Goal: Information Seeking & Learning: Learn about a topic

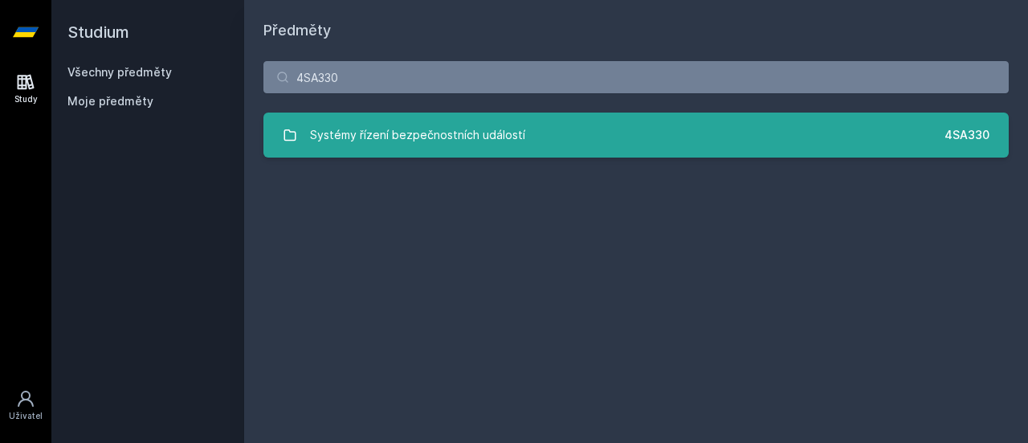
type input "4SA330"
click at [404, 120] on div "Systémy řízení bezpečnostních událostí" at bounding box center [417, 135] width 215 height 32
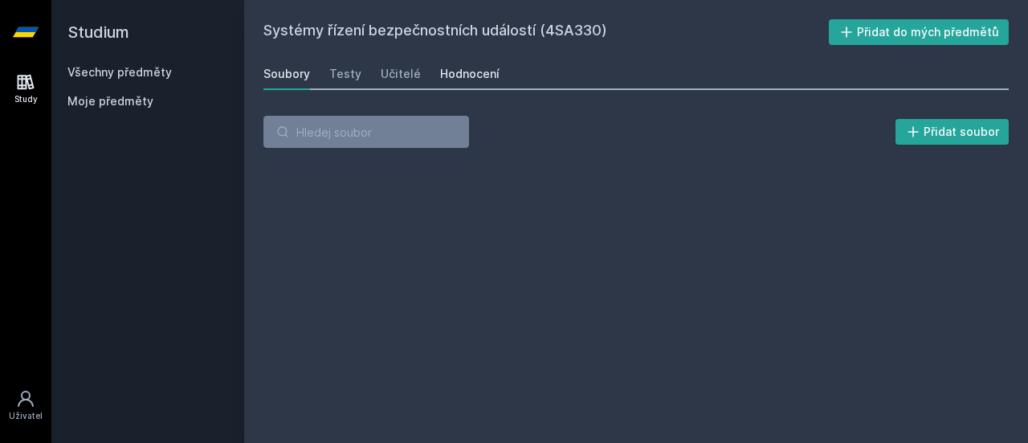
click at [474, 59] on link "Hodnocení" at bounding box center [469, 74] width 59 height 32
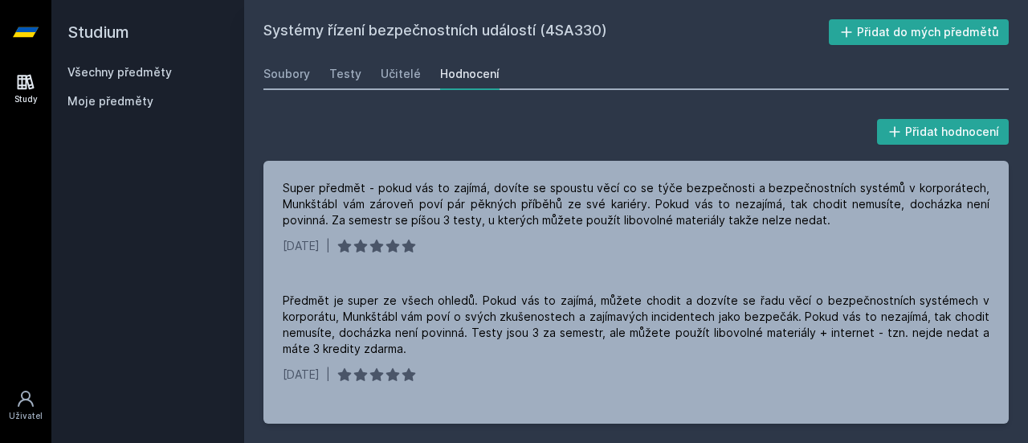
click at [120, 67] on link "Všechny předměty" at bounding box center [119, 72] width 104 height 14
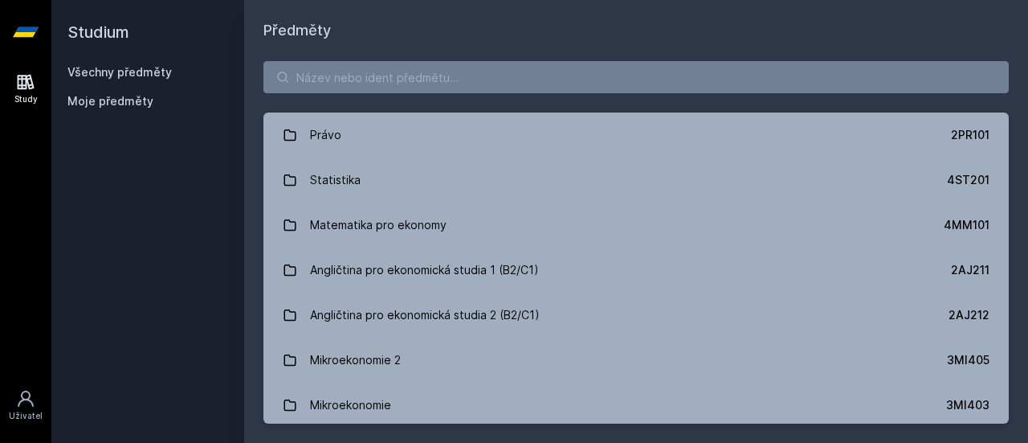
click at [128, 65] on link "Všechny předměty" at bounding box center [119, 72] width 104 height 14
click at [347, 77] on input "search" at bounding box center [635, 77] width 745 height 32
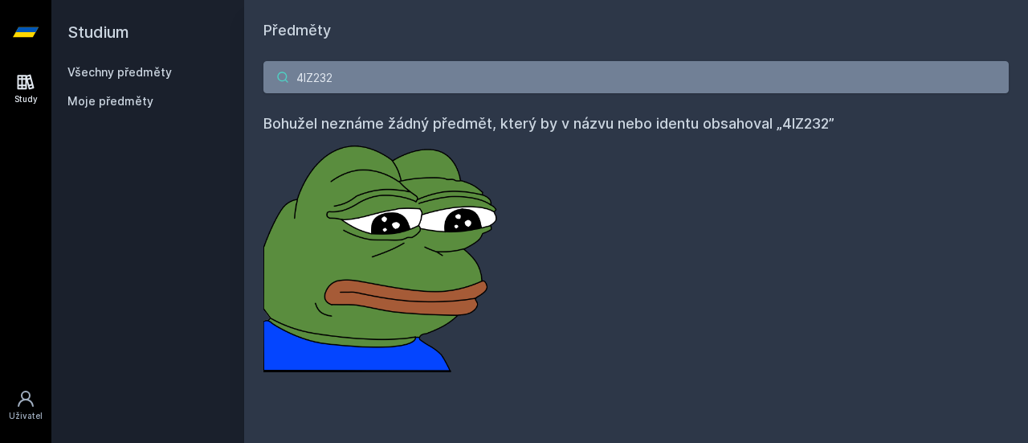
drag, startPoint x: 339, startPoint y: 65, endPoint x: 209, endPoint y: 99, distance: 134.4
click at [209, 99] on div "Studium Všechny předměty Moje předměty Předměty 4IZ232 Bohužel neznáme žádný př…" at bounding box center [539, 221] width 977 height 443
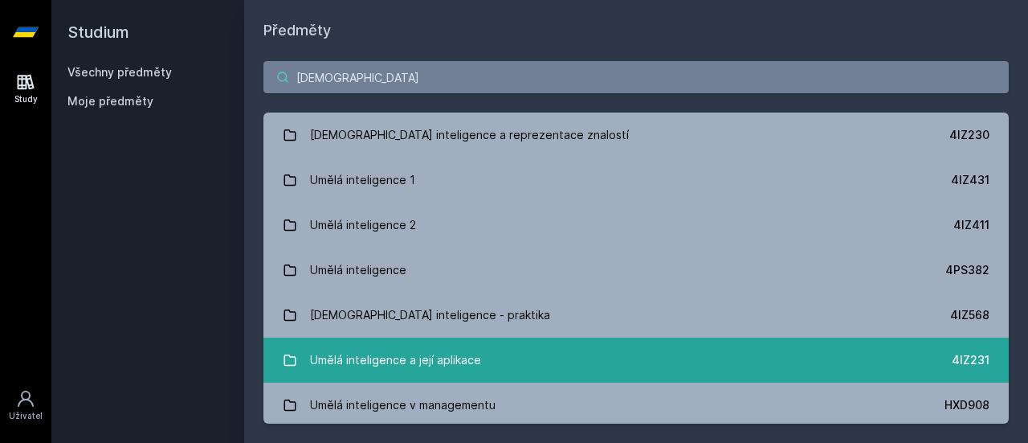
type input "[DEMOGRAPHIC_DATA]"
click at [396, 345] on div "Umělá inteligence a její aplikace" at bounding box center [395, 360] width 171 height 32
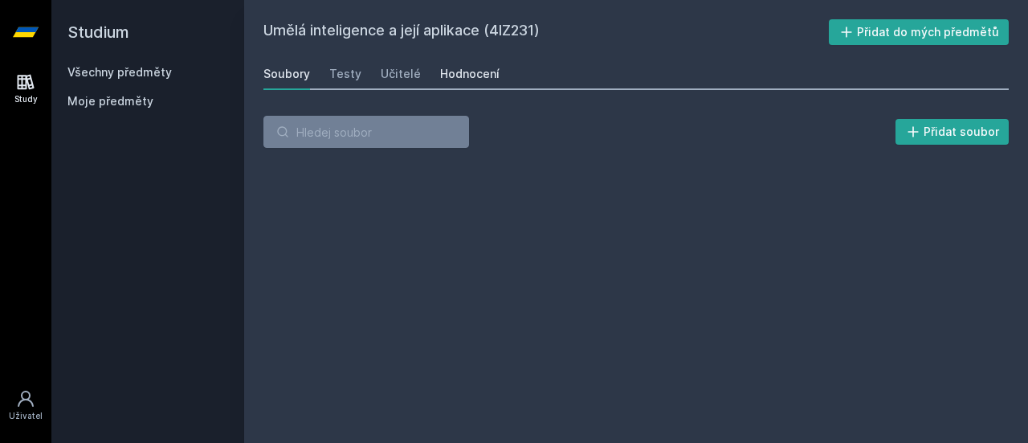
click at [461, 80] on div "Hodnocení" at bounding box center [469, 74] width 59 height 16
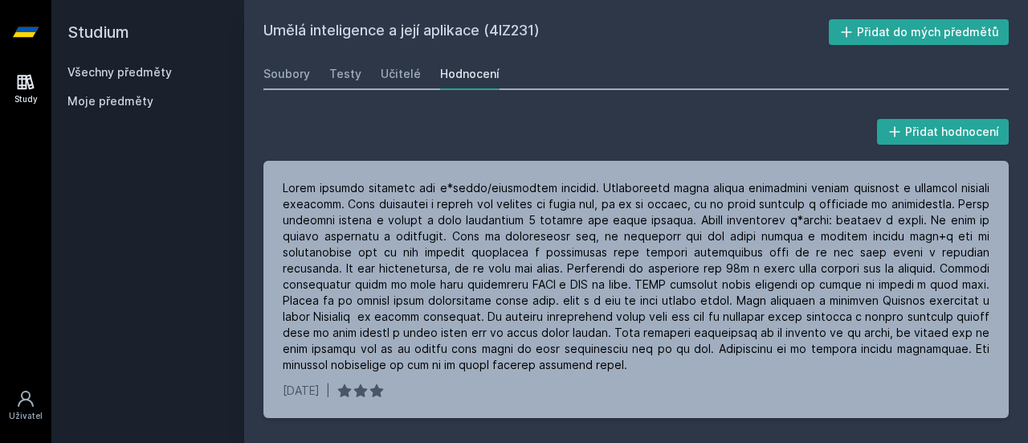
click at [121, 78] on link "Všechny předměty" at bounding box center [119, 72] width 104 height 14
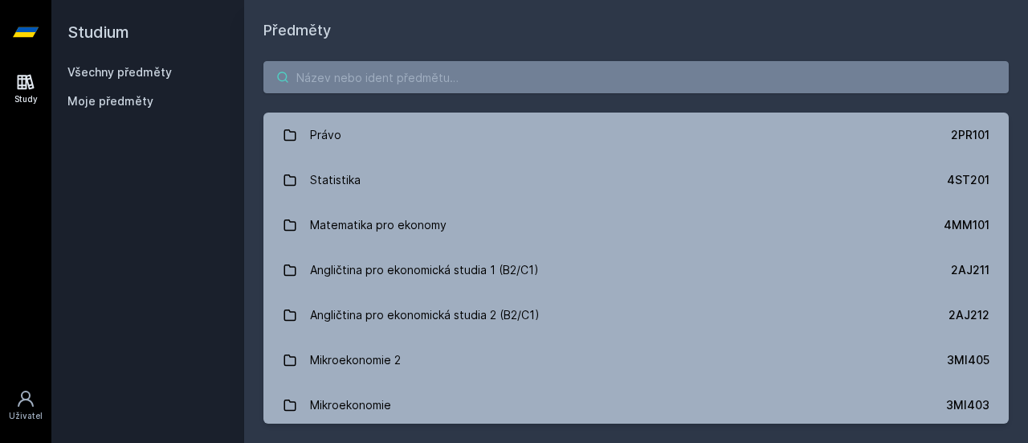
click at [373, 68] on input "search" at bounding box center [635, 77] width 745 height 32
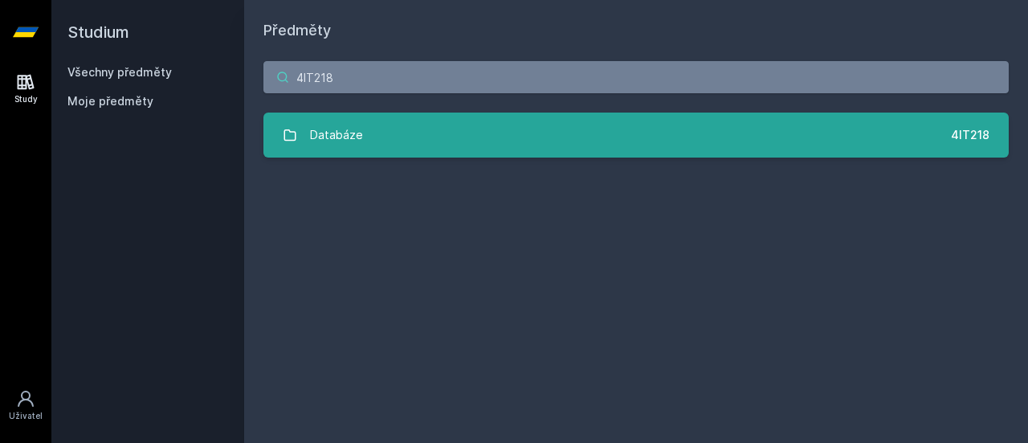
type input "4IT218"
click at [405, 137] on link "Databáze 4IT218" at bounding box center [635, 134] width 745 height 45
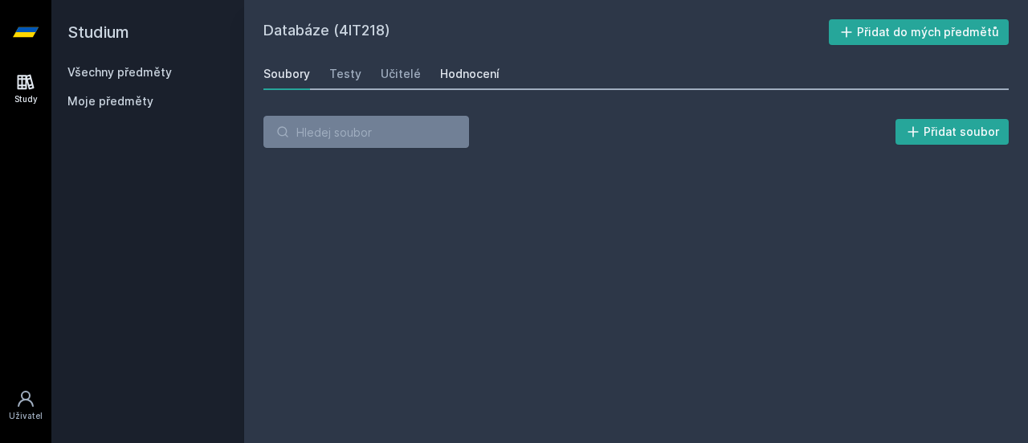
click at [456, 67] on div "Hodnocení" at bounding box center [469, 74] width 59 height 16
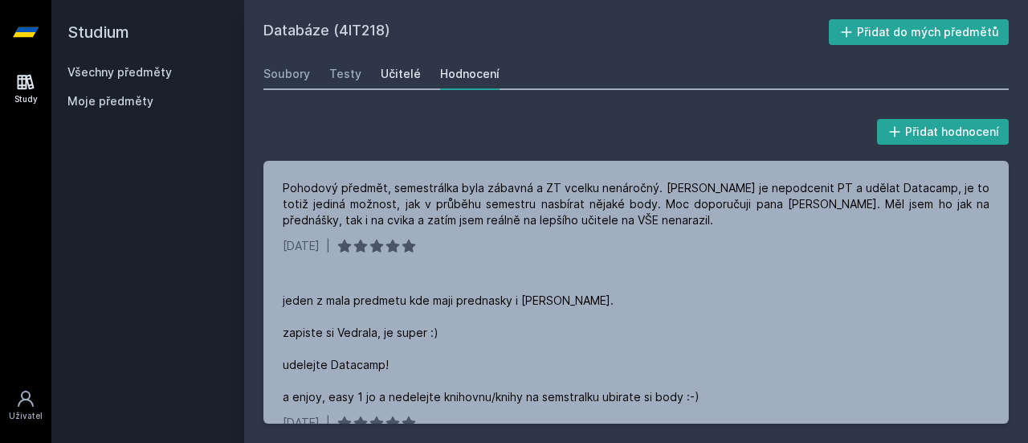
click at [413, 74] on div "Učitelé" at bounding box center [401, 74] width 40 height 16
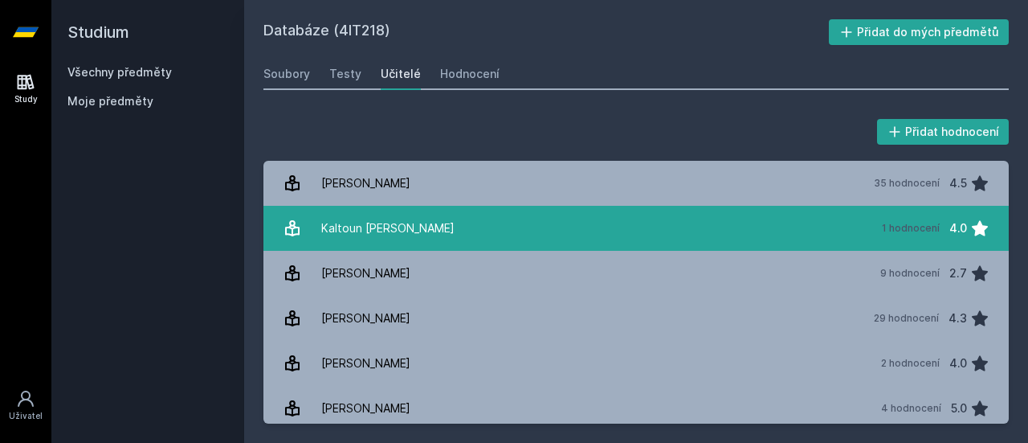
scroll to position [6, 0]
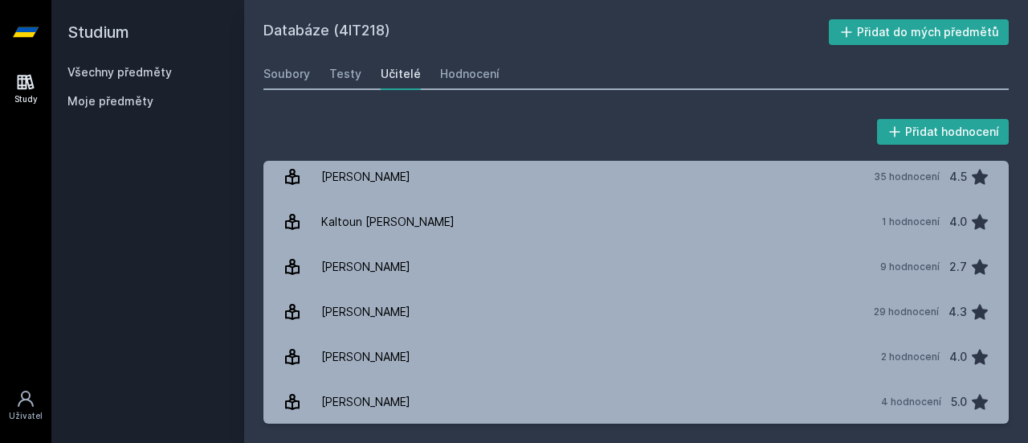
click at [138, 76] on link "Všechny předměty" at bounding box center [119, 72] width 104 height 14
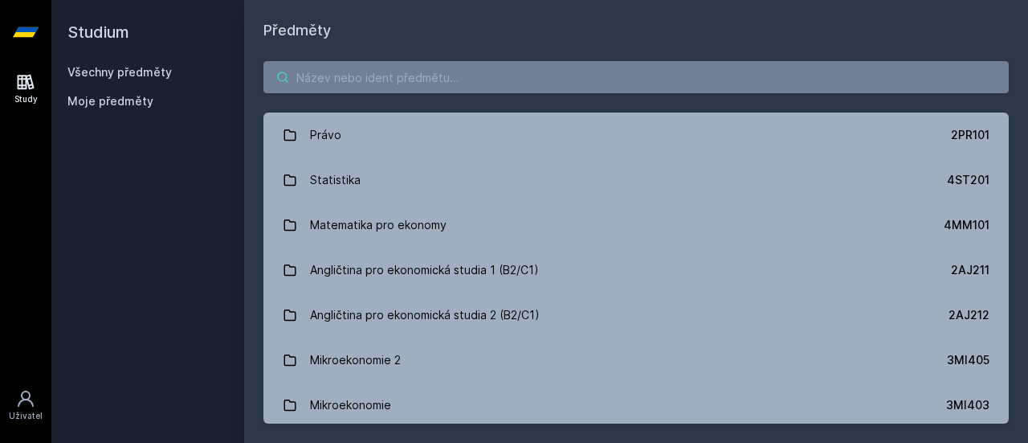
click at [313, 75] on input "search" at bounding box center [635, 77] width 745 height 32
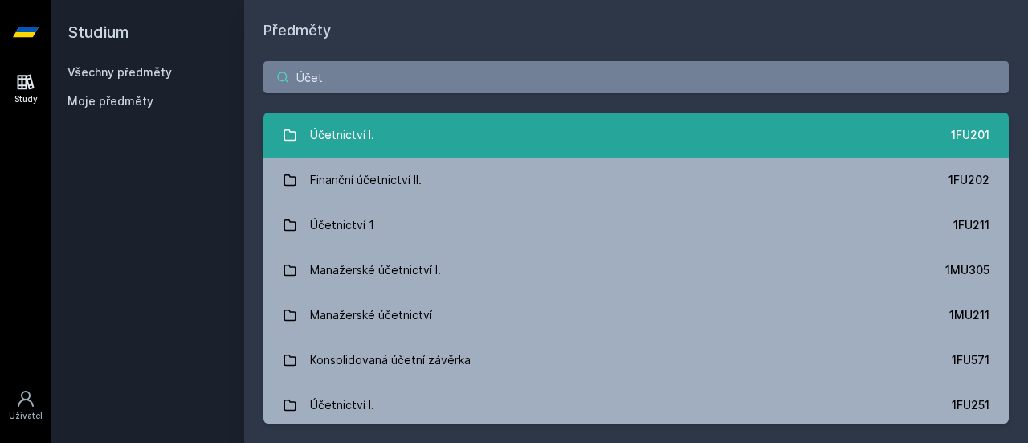
type input "Účet"
click at [344, 115] on link "Účetnictví I. 1FU201" at bounding box center [635, 134] width 745 height 45
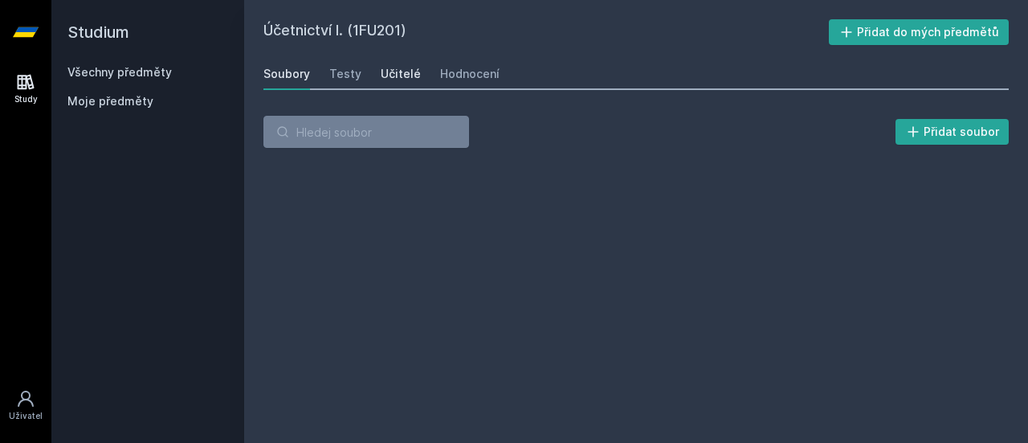
click at [386, 80] on div "Učitelé" at bounding box center [401, 74] width 40 height 16
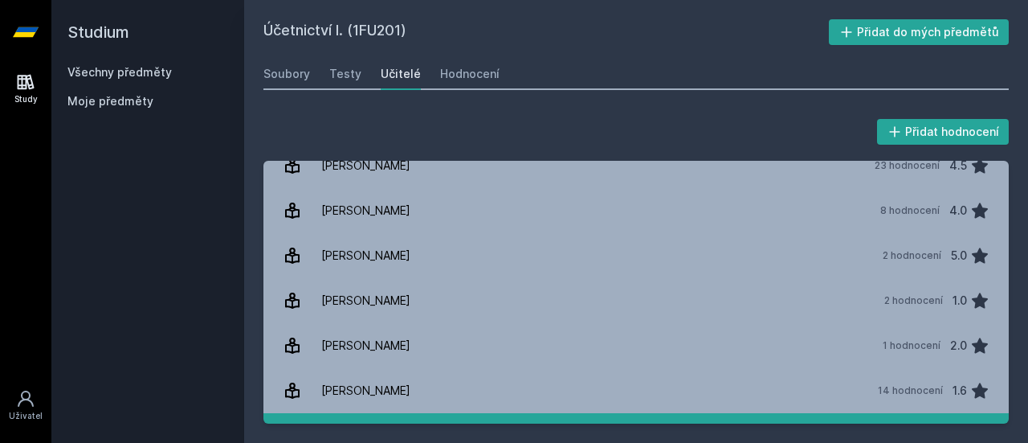
scroll to position [3020, 0]
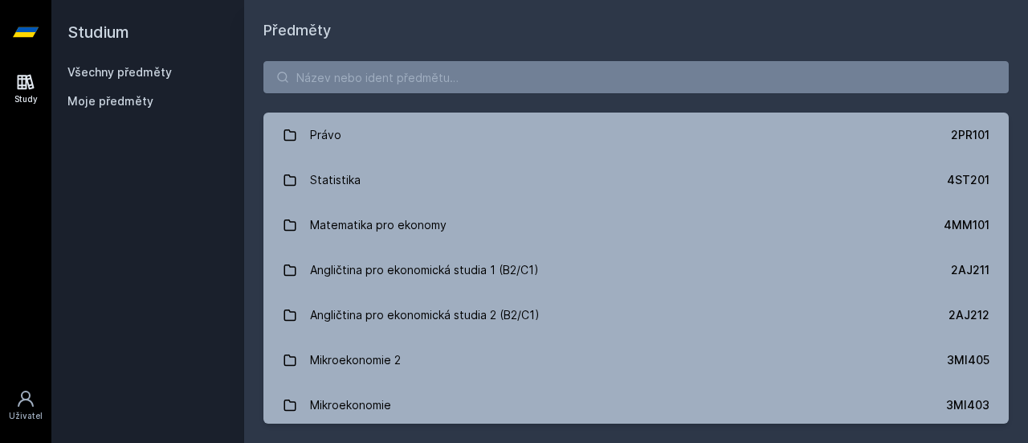
click at [150, 65] on link "Všechny předměty" at bounding box center [119, 72] width 104 height 14
click at [137, 73] on link "Všechny předměty" at bounding box center [119, 72] width 104 height 14
click at [352, 74] on input "search" at bounding box center [635, 77] width 745 height 32
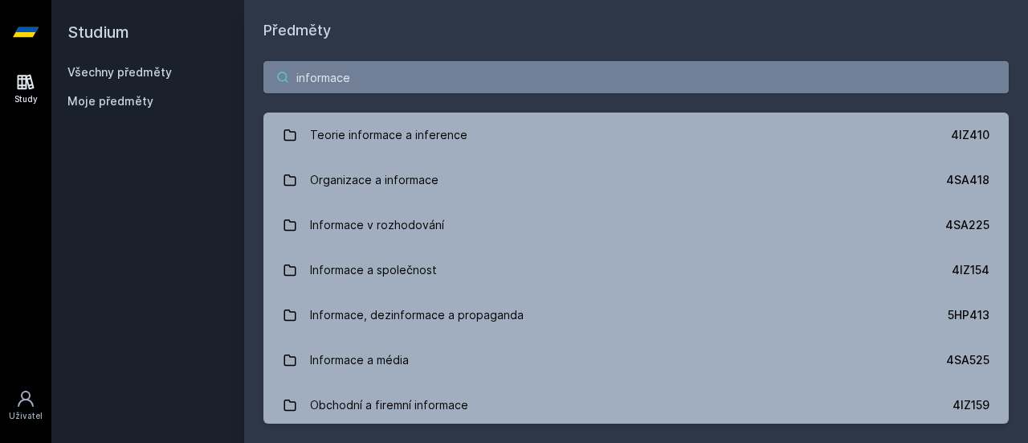
type input "informace"
click at [87, 75] on link "Všechny předměty" at bounding box center [119, 72] width 104 height 14
